Goal: Task Accomplishment & Management: Complete application form

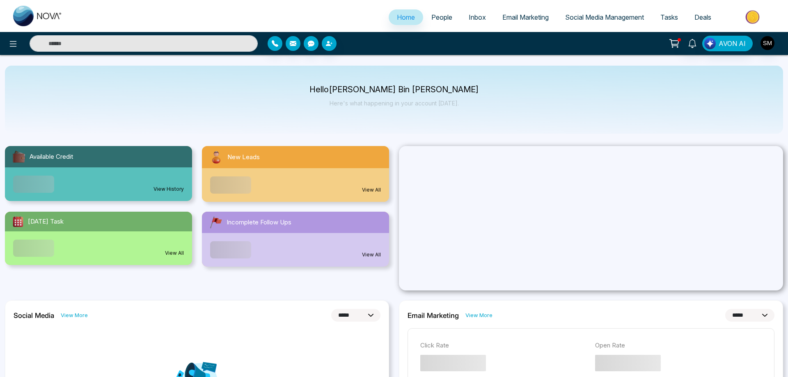
select select "*"
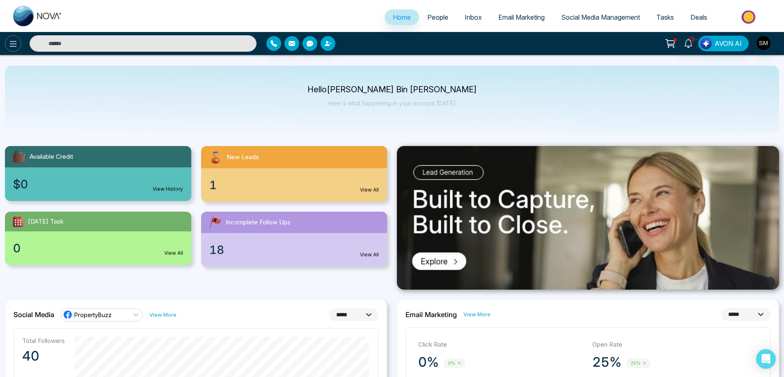
click at [18, 45] on icon at bounding box center [13, 44] width 10 height 10
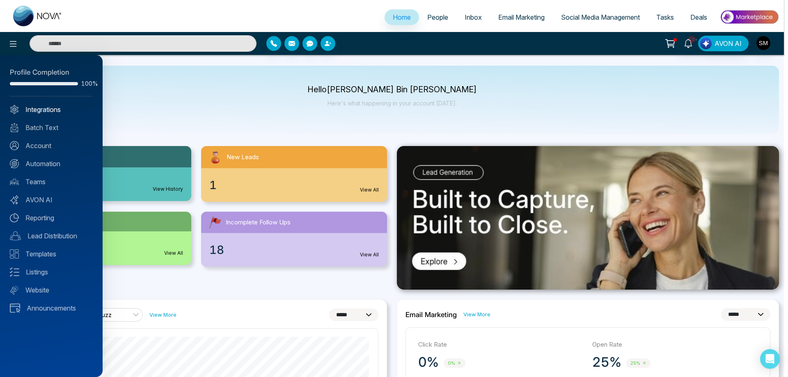
click at [46, 113] on link "Integrations" at bounding box center [51, 110] width 83 height 10
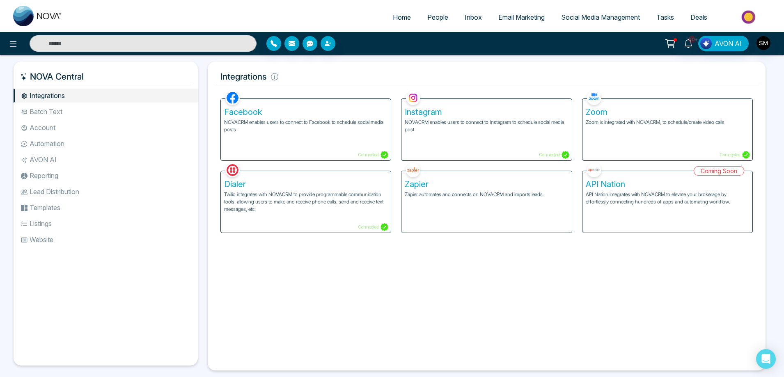
click at [48, 146] on li "Automation" at bounding box center [106, 144] width 184 height 14
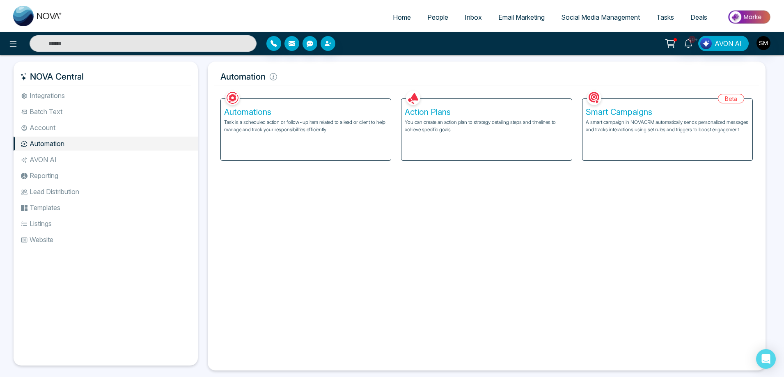
click at [52, 188] on li "Lead Distribution" at bounding box center [106, 192] width 184 height 14
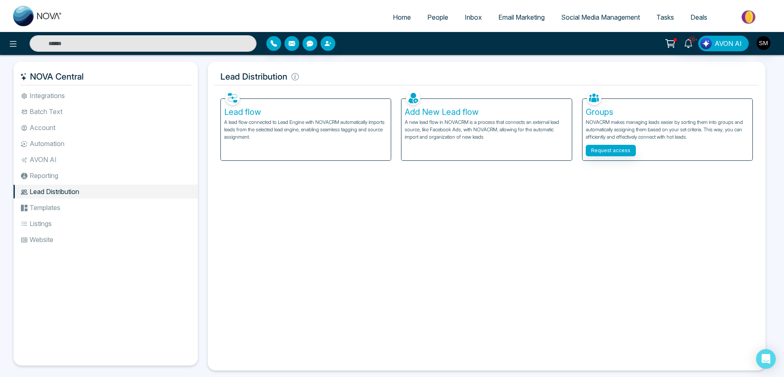
click at [442, 121] on p "A new lead flow in NOVACRM is a process that connects an external lead source, …" at bounding box center [486, 130] width 163 height 22
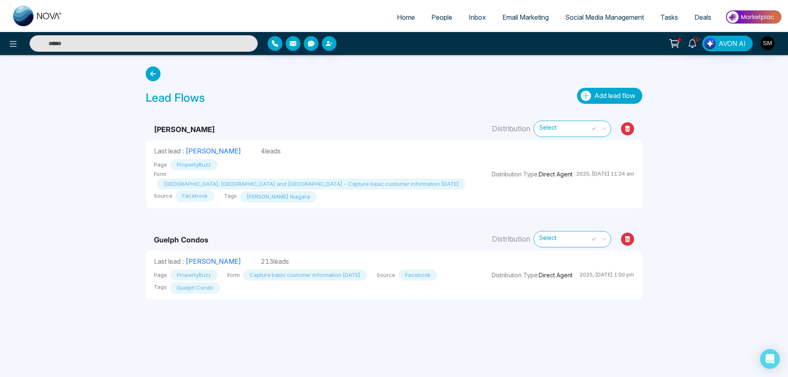
click at [622, 94] on span "Add lead flow" at bounding box center [615, 96] width 41 height 8
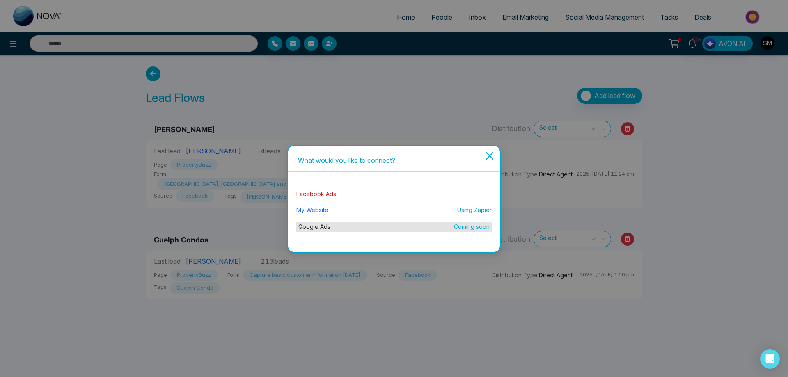
click at [330, 195] on link "Facebook Ads" at bounding box center [316, 194] width 40 height 7
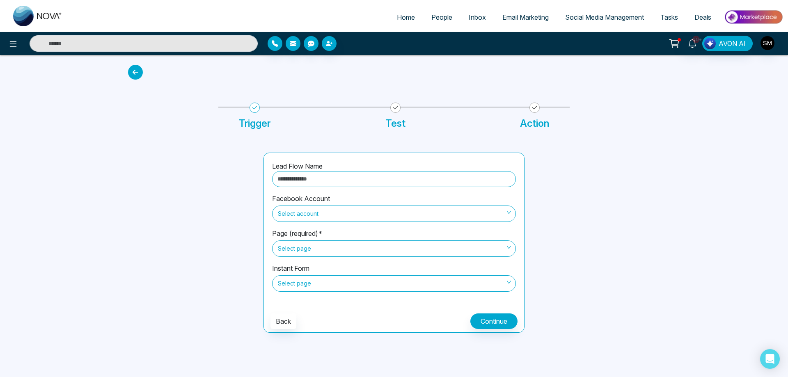
click at [310, 219] on span "Select account" at bounding box center [394, 214] width 232 height 14
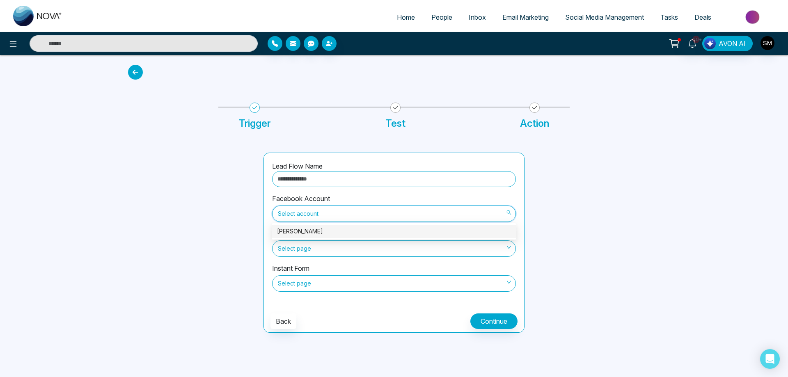
click at [301, 233] on div "[PERSON_NAME]" at bounding box center [394, 231] width 234 height 9
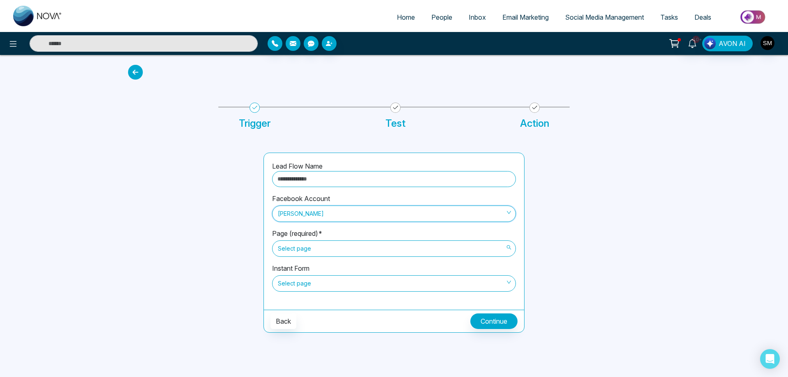
click at [302, 252] on span "Select page" at bounding box center [394, 249] width 232 height 14
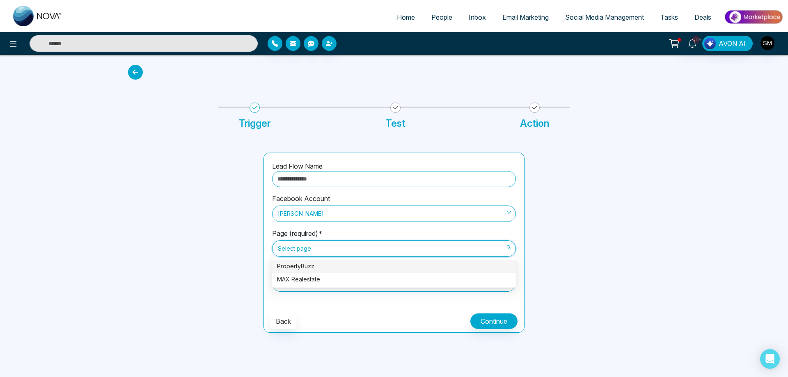
click at [299, 271] on div "PropertyBuzz" at bounding box center [394, 266] width 244 height 13
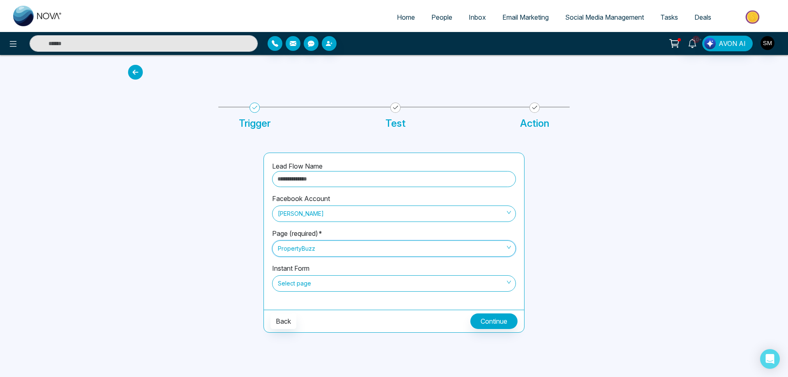
click at [306, 286] on span "Select page" at bounding box center [394, 284] width 232 height 14
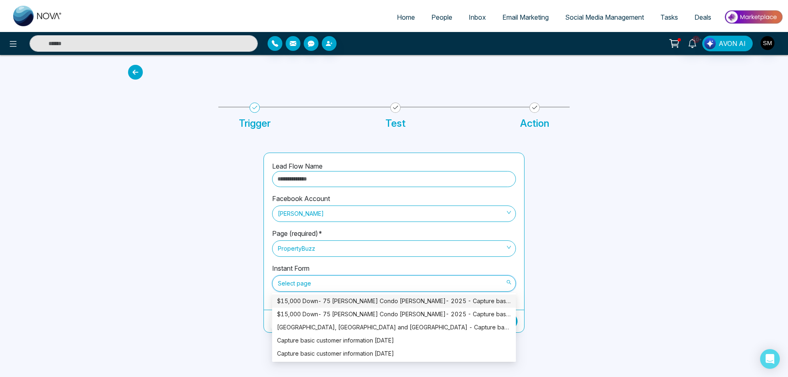
click at [309, 301] on div "$15,000 Down- 75 [PERSON_NAME] Condo [PERSON_NAME]- 2025 - Capture basic custom…" at bounding box center [394, 301] width 234 height 9
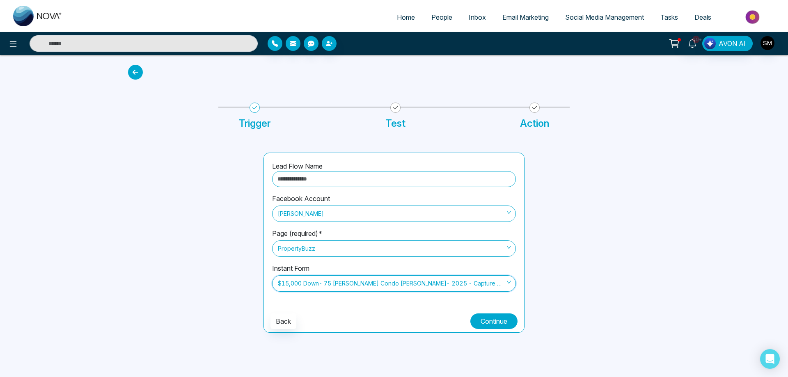
click at [497, 318] on button "Continue" at bounding box center [494, 322] width 47 height 16
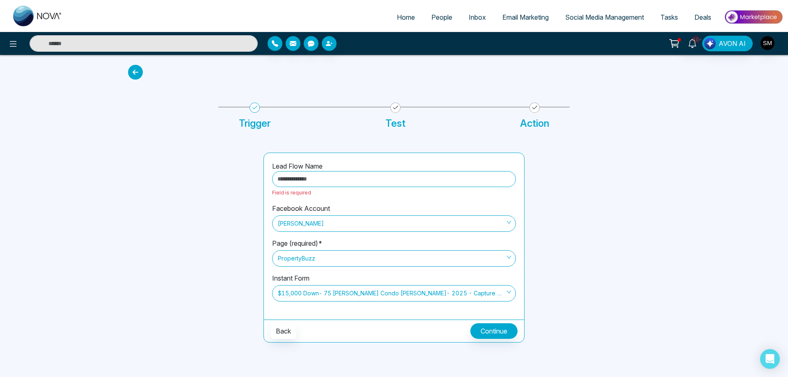
click at [324, 179] on input "text" at bounding box center [394, 179] width 244 height 16
type input "**********"
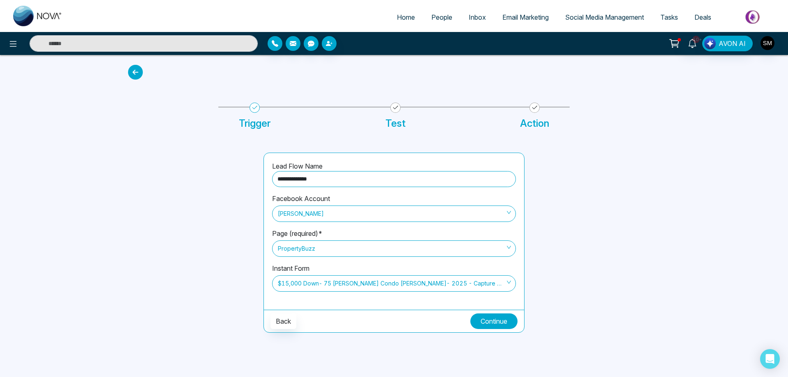
click at [495, 321] on button "Continue" at bounding box center [494, 322] width 47 height 16
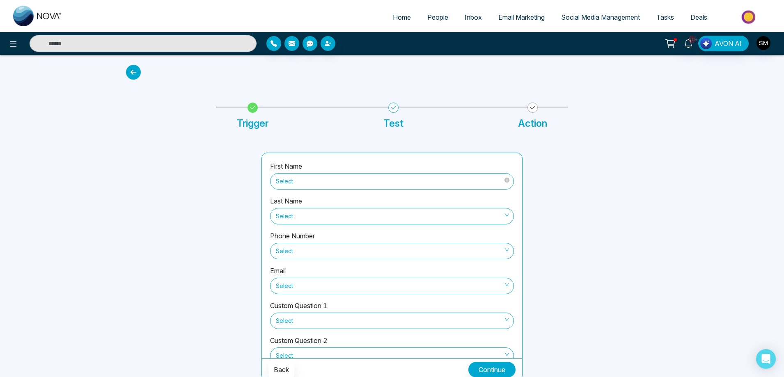
click at [342, 180] on span "Select" at bounding box center [392, 182] width 232 height 14
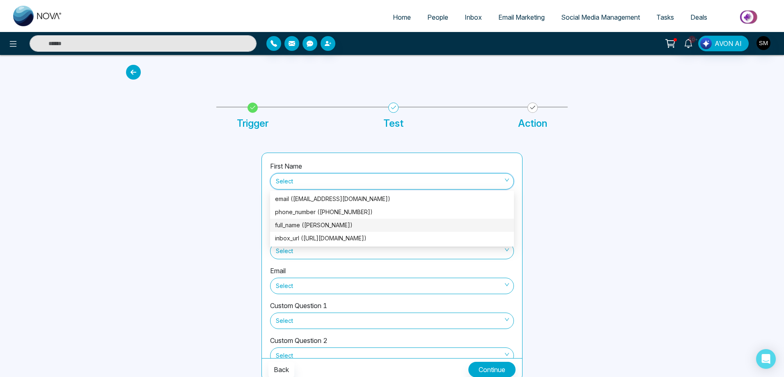
click at [331, 225] on div "full_name ([PERSON_NAME])" at bounding box center [392, 225] width 234 height 9
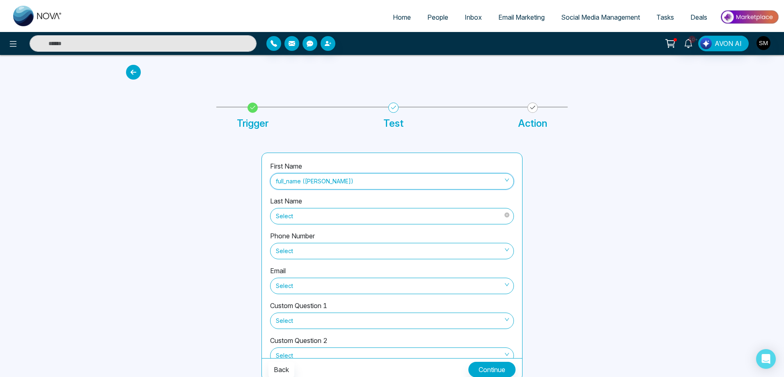
click at [332, 220] on span "Select" at bounding box center [392, 216] width 232 height 14
click at [413, 197] on div "Last Name Select" at bounding box center [392, 213] width 244 height 35
click at [335, 254] on span "Select" at bounding box center [392, 251] width 232 height 14
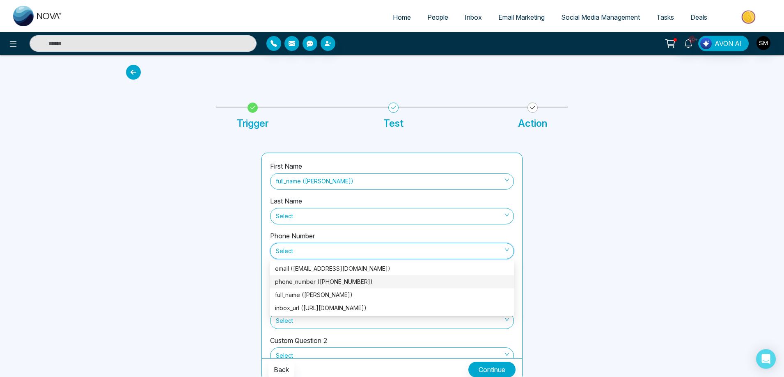
click at [332, 285] on div "phone_number ([PHONE_NUMBER])" at bounding box center [392, 282] width 234 height 9
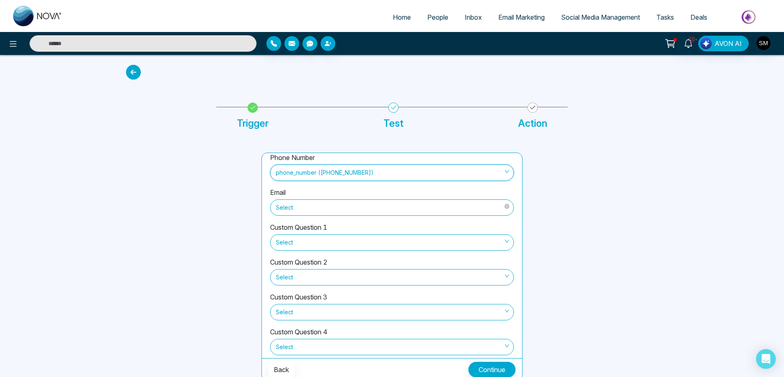
scroll to position [90, 0]
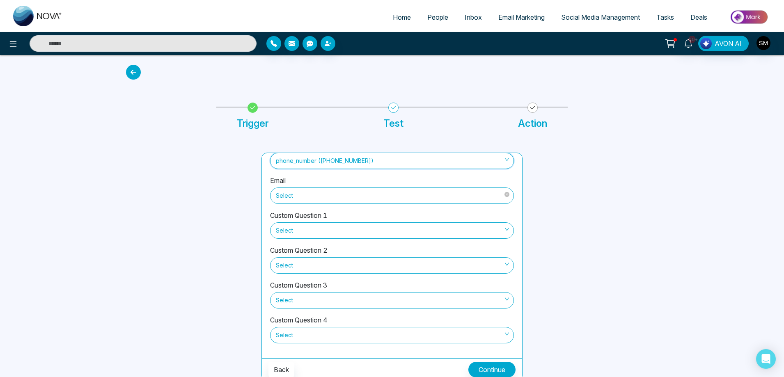
click at [355, 197] on span "Select" at bounding box center [392, 196] width 232 height 14
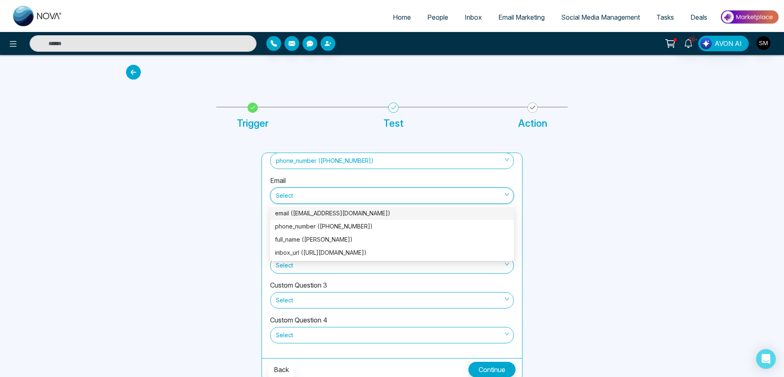
click at [338, 215] on div "email ([EMAIL_ADDRESS][DOMAIN_NAME])" at bounding box center [392, 213] width 234 height 9
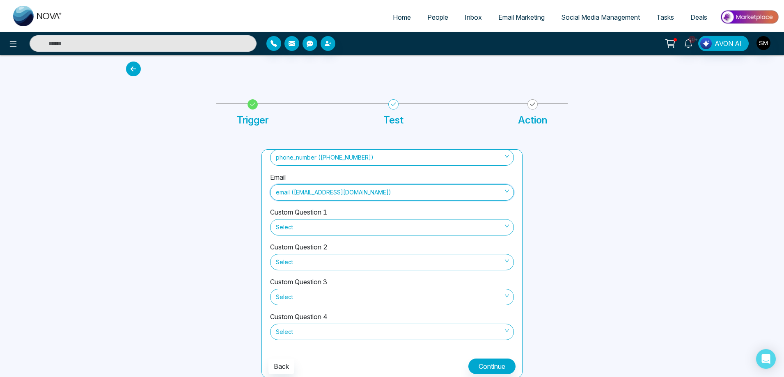
scroll to position [4, 0]
click at [498, 368] on button "Continue" at bounding box center [492, 366] width 47 height 16
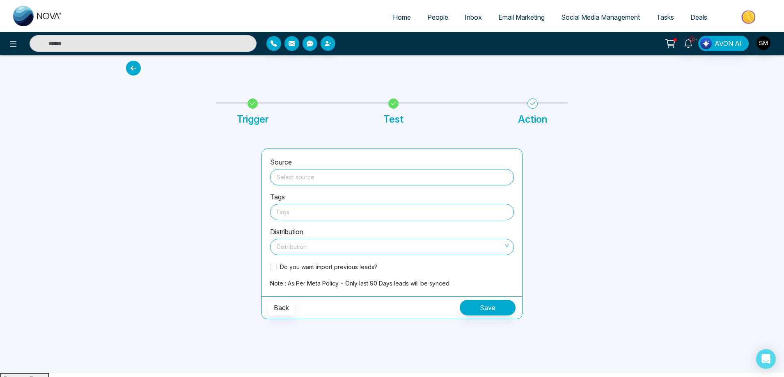
scroll to position [0, 0]
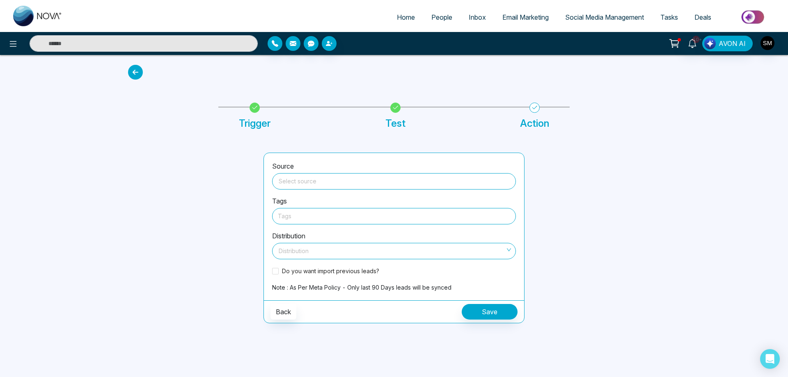
click at [305, 179] on input "search" at bounding box center [394, 180] width 234 height 12
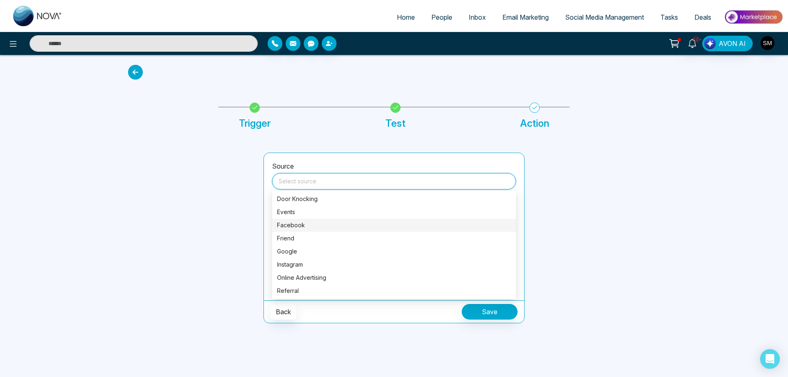
click at [294, 225] on div "Facebook" at bounding box center [394, 225] width 234 height 9
type input "********"
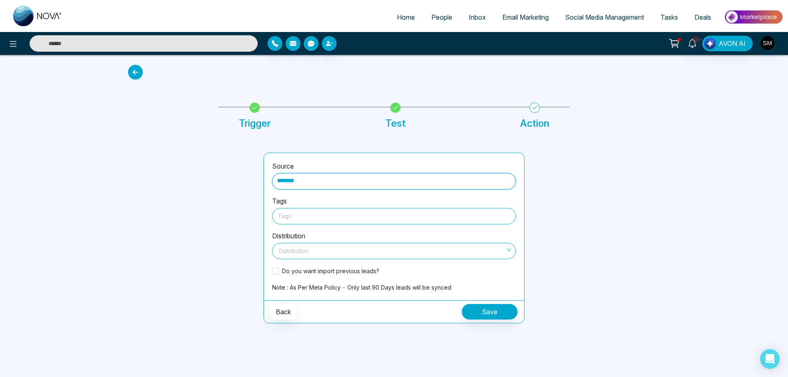
click at [309, 218] on div at bounding box center [394, 216] width 232 height 10
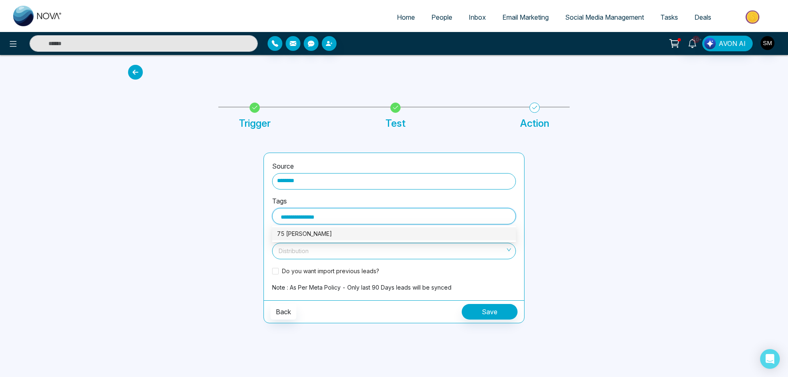
type input "**********"
click at [315, 233] on div "75 [PERSON_NAME]" at bounding box center [394, 234] width 234 height 9
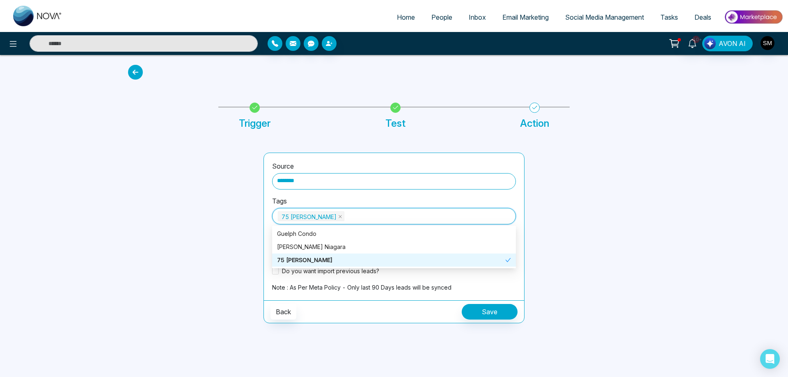
click at [287, 259] on div "75 [PERSON_NAME]" at bounding box center [391, 260] width 228 height 9
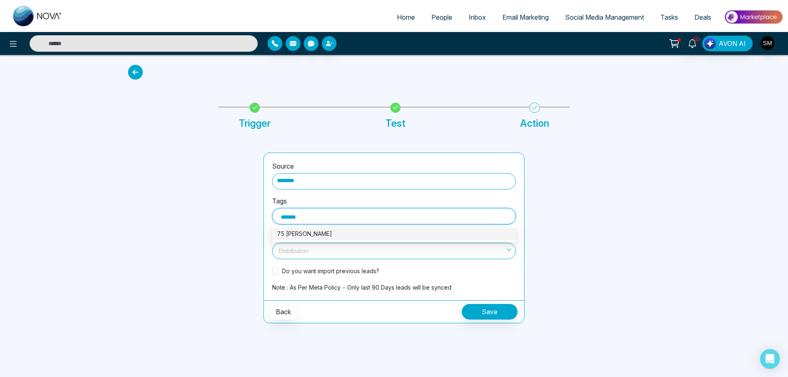
type input "********"
click at [301, 238] on div "75 [PERSON_NAME]" at bounding box center [394, 234] width 234 height 9
click at [236, 250] on div at bounding box center [191, 238] width 136 height 171
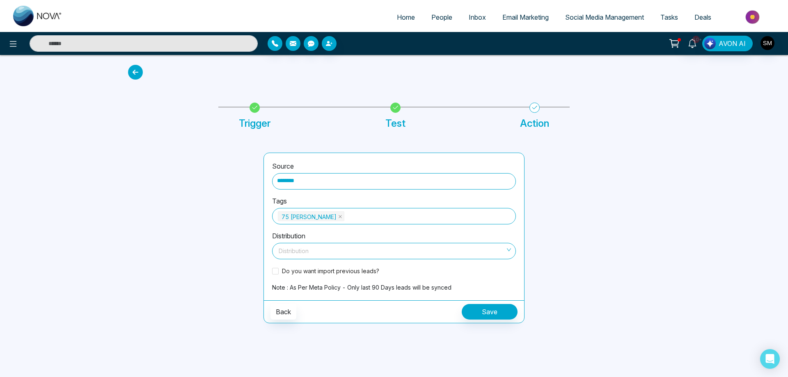
click at [340, 250] on input "search" at bounding box center [391, 249] width 228 height 12
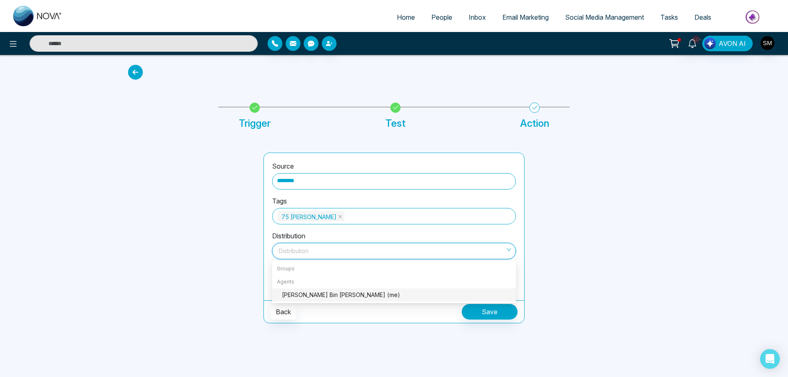
click at [323, 296] on div "[PERSON_NAME] Bin [PERSON_NAME] (me)" at bounding box center [396, 295] width 229 height 9
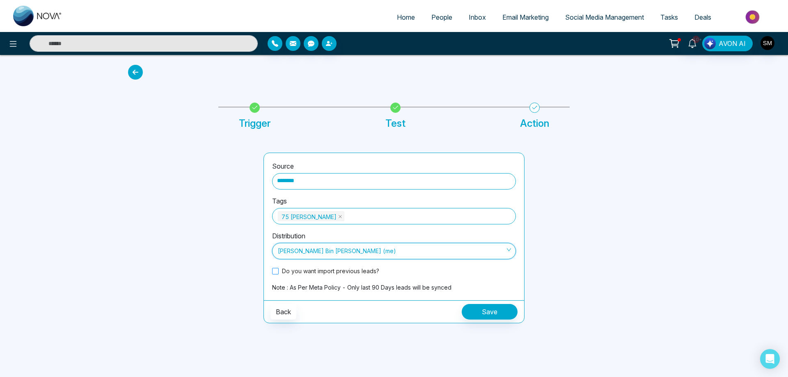
click at [273, 270] on span at bounding box center [275, 271] width 7 height 7
click at [481, 311] on button "Save" at bounding box center [490, 312] width 56 height 16
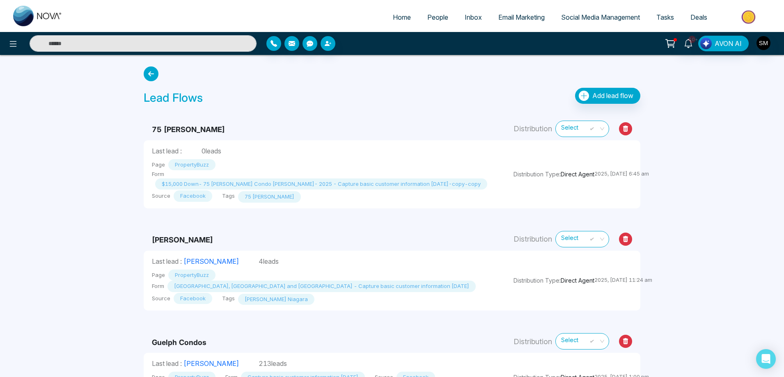
scroll to position [33, 0]
